Goal: Communication & Community: Answer question/provide support

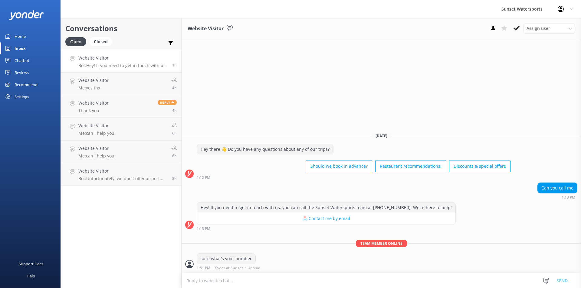
click at [115, 61] on h4 "Website Visitor" at bounding box center [122, 58] width 89 height 7
click at [124, 66] on p "Me: sure what's your number" at bounding box center [107, 65] width 59 height 5
